Goal: Task Accomplishment & Management: Manage account settings

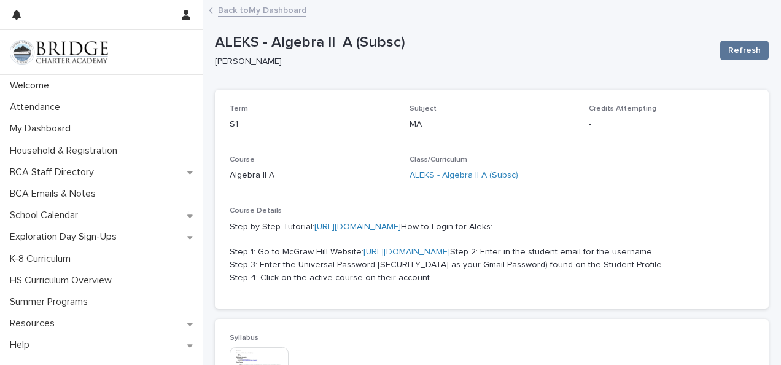
click at [403, 256] on link "https://my.mheducation.com" at bounding box center [406, 251] width 87 height 9
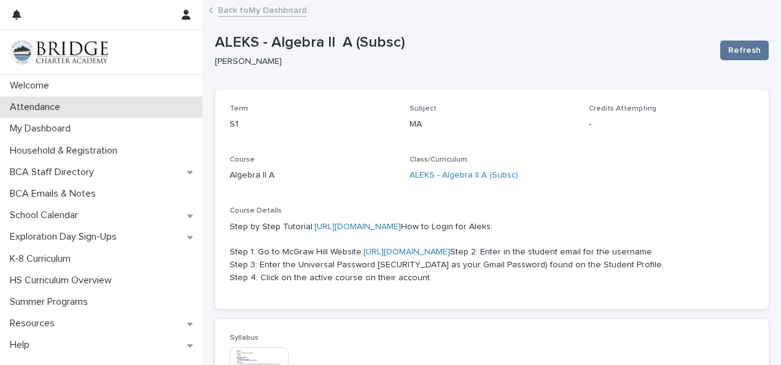
click at [43, 100] on div "Attendance" at bounding box center [101, 106] width 203 height 21
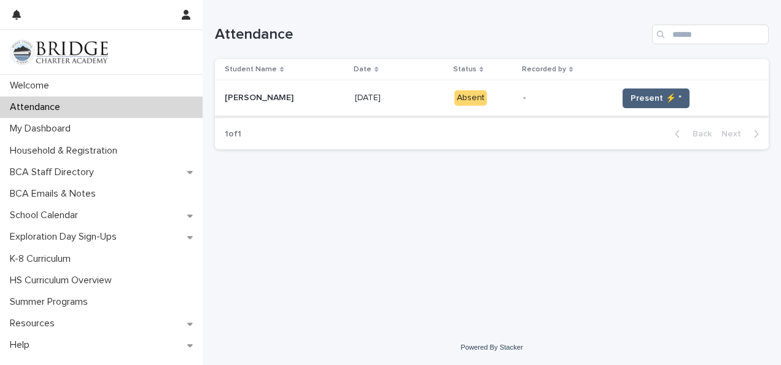
click at [635, 92] on span "Present ⚡ *" at bounding box center [655, 98] width 51 height 12
click at [670, 92] on span "Present ⚡ *" at bounding box center [655, 98] width 51 height 12
click at [660, 92] on span "Present ⚡ *" at bounding box center [655, 98] width 51 height 12
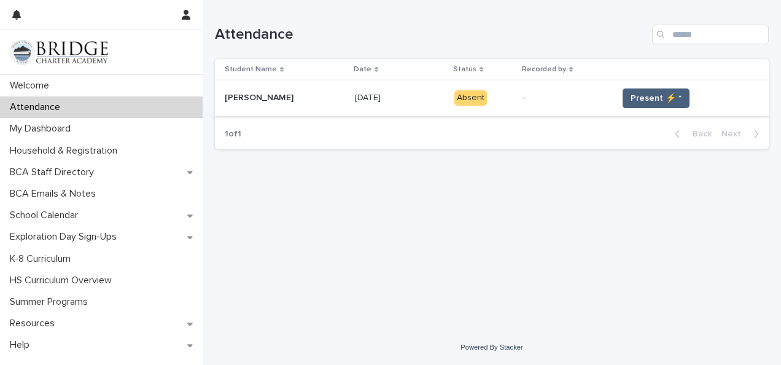
click at [660, 92] on span "Present ⚡ *" at bounding box center [655, 98] width 51 height 12
